Goal: Navigation & Orientation: Find specific page/section

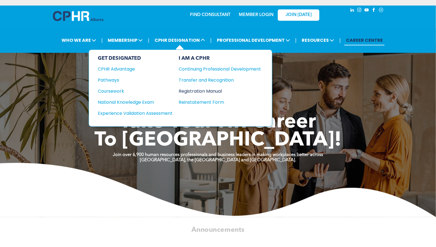
click at [200, 92] on div "Registration Manual" at bounding box center [216, 91] width 74 height 7
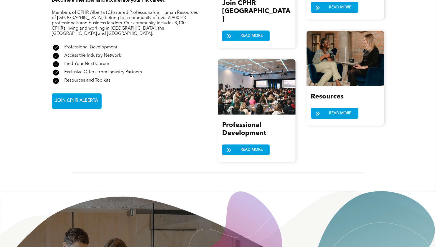
scroll to position [585, 0]
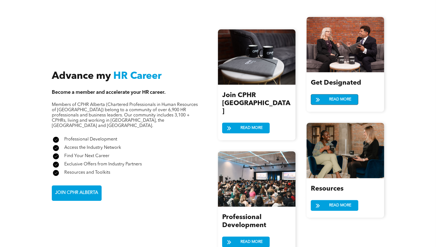
click at [342, 97] on span "READ MORE" at bounding box center [340, 99] width 26 height 10
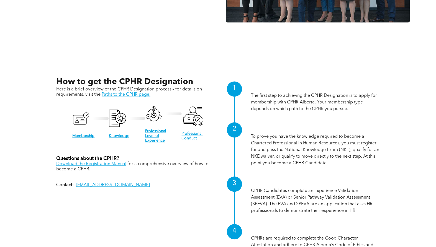
scroll to position [523, 0]
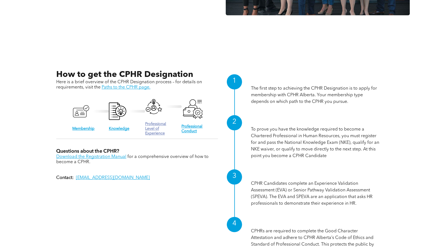
click at [164, 122] on link "Professional Level of Experience" at bounding box center [155, 128] width 21 height 13
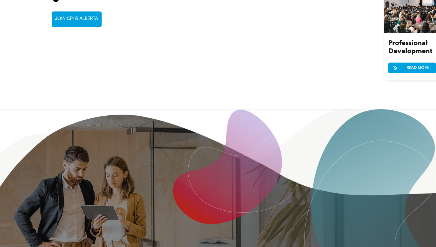
scroll to position [585, 0]
